Goal: Task Accomplishment & Management: Complete application form

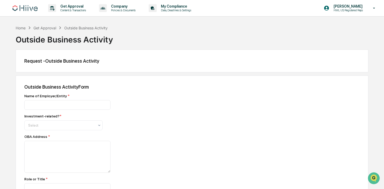
click at [92, 107] on input at bounding box center [67, 105] width 86 height 10
click at [43, 105] on input "**********" at bounding box center [67, 105] width 86 height 10
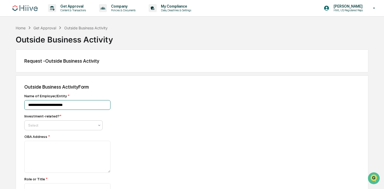
type input "**********"
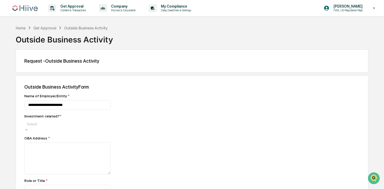
click at [44, 125] on div at bounding box center [63, 123] width 73 height 5
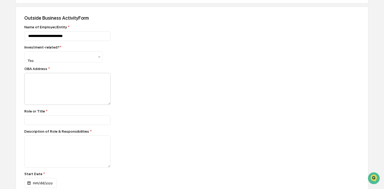
scroll to position [77, 0]
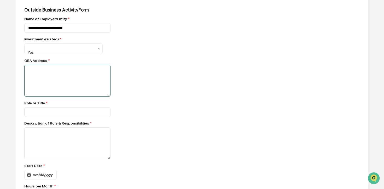
click at [87, 80] on textarea at bounding box center [67, 81] width 86 height 32
type textarea "**********"
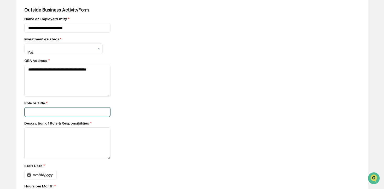
click at [78, 111] on input at bounding box center [67, 112] width 86 height 10
type input "**********"
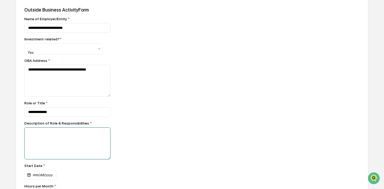
click at [76, 138] on textarea at bounding box center [67, 143] width 86 height 32
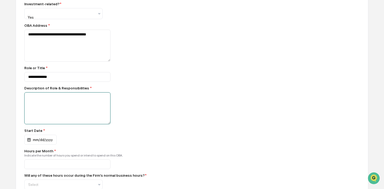
scroll to position [125, 0]
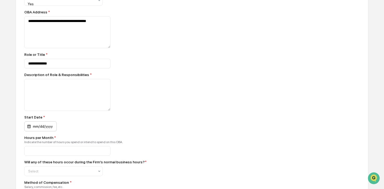
click at [49, 125] on div "mm/dd/yyyy" at bounding box center [40, 126] width 32 height 10
click at [121, 98] on div at bounding box center [192, 94] width 384 height 189
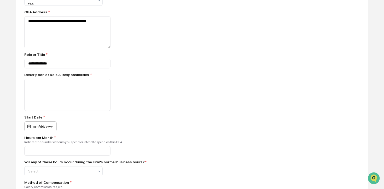
click at [50, 128] on div "mm/dd/yyyy" at bounding box center [40, 126] width 32 height 10
click at [134, 108] on div at bounding box center [192, 94] width 384 height 189
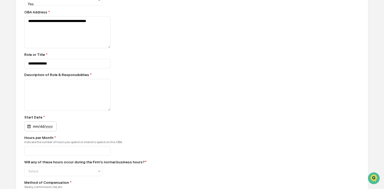
click at [51, 128] on div "mm/dd/yyyy" at bounding box center [40, 126] width 32 height 10
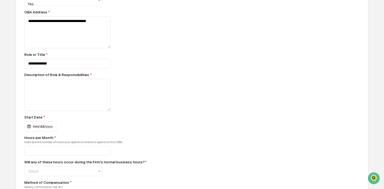
click at [124, 116] on div at bounding box center [192, 94] width 384 height 189
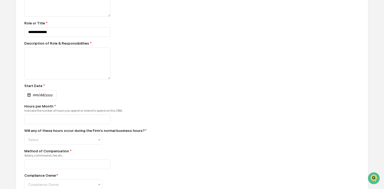
scroll to position [160, 0]
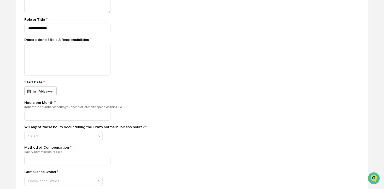
click at [47, 93] on div "mm/dd/yyyy" at bounding box center [40, 91] width 32 height 10
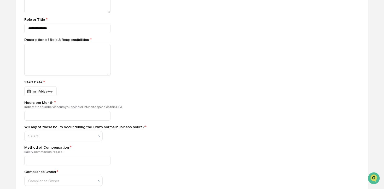
click at [65, 117] on input at bounding box center [67, 116] width 86 height 10
type input "*"
click at [142, 106] on div "Indicate the number of hours you spend or intend to spend on this OBA." at bounding box center [115, 107] width 183 height 4
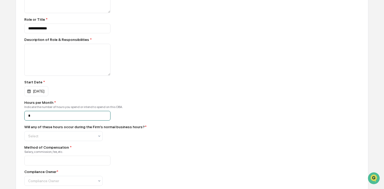
click at [92, 117] on input "*" at bounding box center [67, 116] width 86 height 10
type input "*"
click at [152, 113] on div "*" at bounding box center [115, 116] width 183 height 10
drag, startPoint x: 60, startPoint y: 109, endPoint x: 100, endPoint y: 109, distance: 39.7
click at [99, 109] on div "Indicate the number of hours you spend or intend to spend on this OBA." at bounding box center [115, 107] width 183 height 4
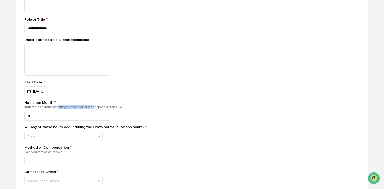
click at [100, 109] on div "Indicate the number of hours you spend or intend to spend on this OBA." at bounding box center [115, 107] width 183 height 4
drag, startPoint x: 110, startPoint y: 109, endPoint x: 83, endPoint y: 109, distance: 26.9
click at [84, 109] on div "Indicate the number of hours you spend or intend to spend on this OBA." at bounding box center [115, 107] width 183 height 4
click at [83, 109] on div "Indicate the number of hours you spend or intend to spend on this OBA." at bounding box center [115, 107] width 183 height 4
drag, startPoint x: 65, startPoint y: 109, endPoint x: 102, endPoint y: 109, distance: 36.9
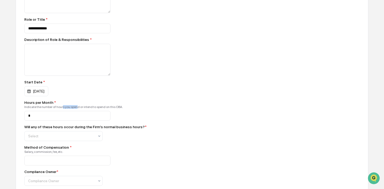
click at [101, 109] on div "Indicate the number of hours you spend or intend to spend on this OBA." at bounding box center [115, 107] width 183 height 4
click at [102, 109] on div "Indicate the number of hours you spend or intend to spend on this OBA." at bounding box center [115, 107] width 183 height 4
drag, startPoint x: 111, startPoint y: 109, endPoint x: 90, endPoint y: 109, distance: 20.9
click at [97, 109] on div "Indicate the number of hours you spend or intend to spend on this OBA." at bounding box center [115, 107] width 183 height 4
click at [90, 109] on div "Indicate the number of hours you spend or intend to spend on this OBA." at bounding box center [115, 107] width 183 height 4
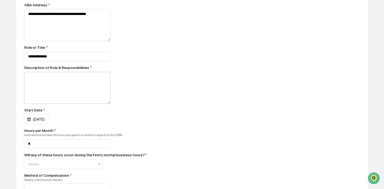
scroll to position [126, 0]
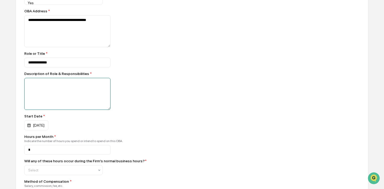
click at [84, 92] on textarea at bounding box center [67, 94] width 86 height 32
click at [50, 83] on textarea "**********" at bounding box center [67, 94] width 86 height 32
click at [107, 89] on textarea "**********" at bounding box center [67, 94] width 86 height 32
type textarea "**********"
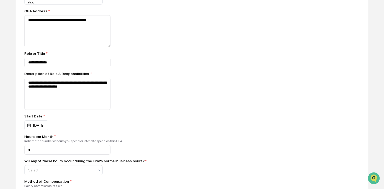
click at [149, 86] on div "**********" at bounding box center [115, 94] width 183 height 32
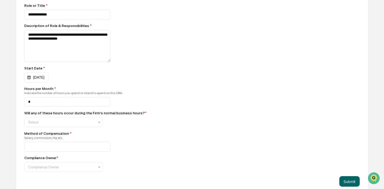
scroll to position [182, 0]
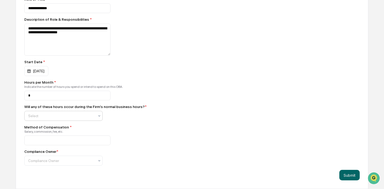
click at [80, 115] on div at bounding box center [61, 115] width 66 height 5
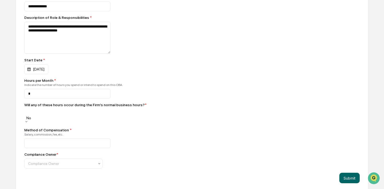
click at [115, 132] on div "Salary, commission, fee, etc." at bounding box center [115, 134] width 183 height 4
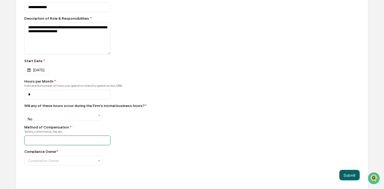
click at [91, 141] on input at bounding box center [67, 140] width 86 height 10
type input "***"
click at [155, 140] on div "***" at bounding box center [115, 140] width 183 height 10
click at [94, 160] on div at bounding box center [61, 160] width 66 height 5
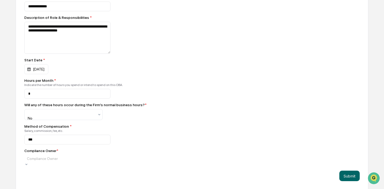
click at [135, 132] on div "Salary, commission, fee, etc." at bounding box center [115, 131] width 183 height 4
click at [346, 173] on button "Submit" at bounding box center [350, 175] width 20 height 10
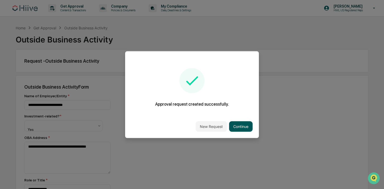
click at [244, 127] on button "Continue" at bounding box center [241, 126] width 24 height 10
